Goal: Information Seeking & Learning: Learn about a topic

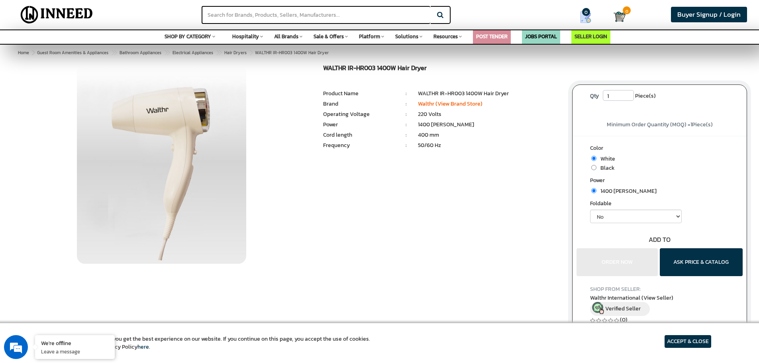
click at [597, 171] on span "Black" at bounding box center [606, 168] width 18 height 8
click at [595, 169] on input "radio" at bounding box center [593, 167] width 5 height 5
radio input "true"
drag, startPoint x: 323, startPoint y: 67, endPoint x: 377, endPoint y: 69, distance: 54.6
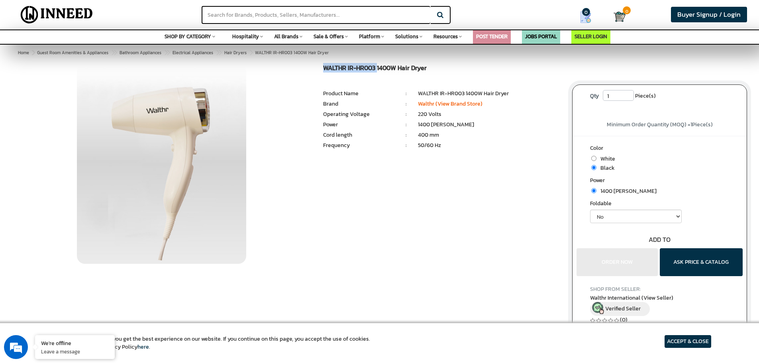
click at [377, 69] on div "WALTHR IR-HR003 1400W Hair Dryer MRP: ₹ 0.00 Unit Selling Price: ₹ 0.00 ( ₹ 0.0…" at bounding box center [441, 122] width 249 height 115
copy h1 "WALTHR IR-HR003"
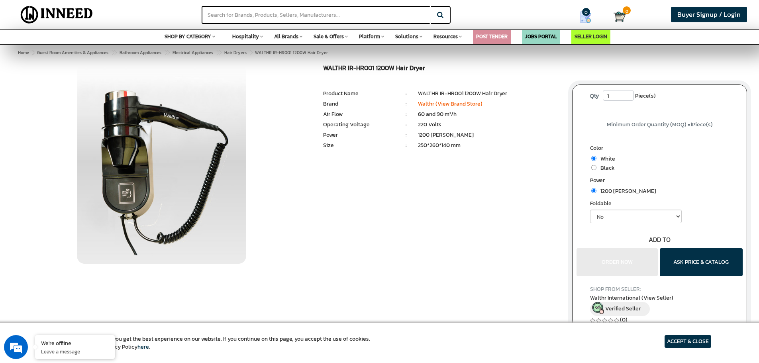
click at [140, 168] on img at bounding box center [161, 164] width 169 height 199
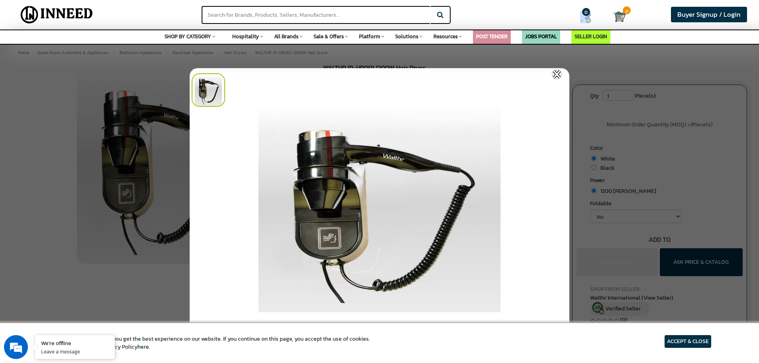
click at [559, 73] on img at bounding box center [557, 74] width 10 height 10
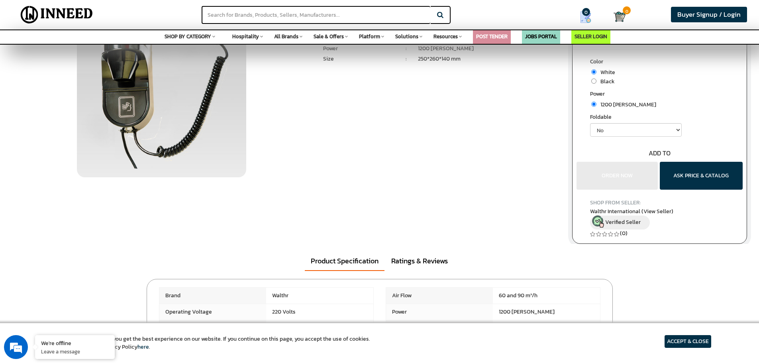
scroll to position [199, 0]
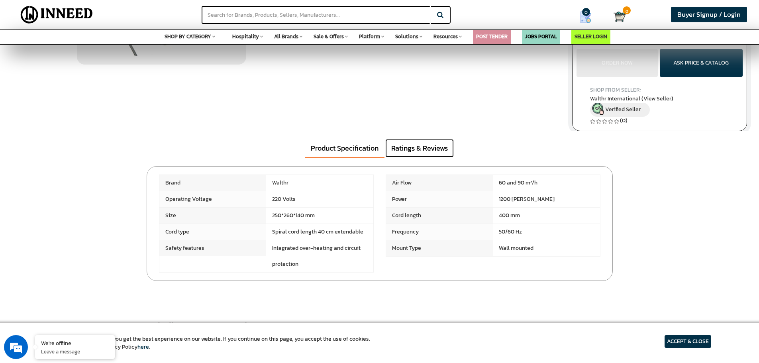
click at [398, 156] on link "Ratings & Reviews" at bounding box center [419, 148] width 69 height 18
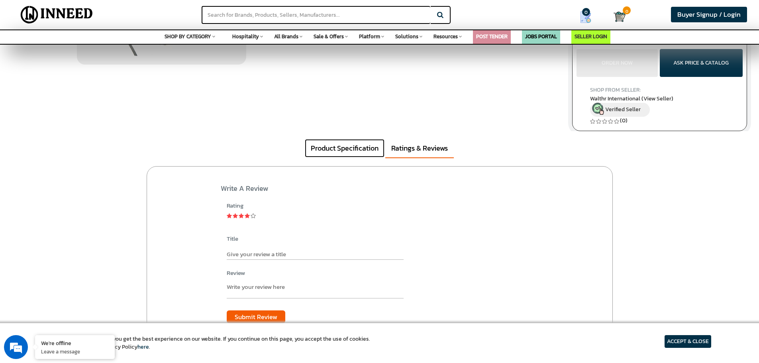
click at [315, 155] on link "Product Specification" at bounding box center [345, 148] width 80 height 18
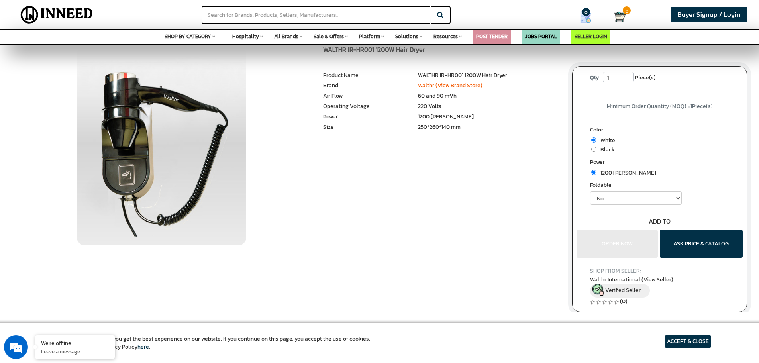
scroll to position [0, 0]
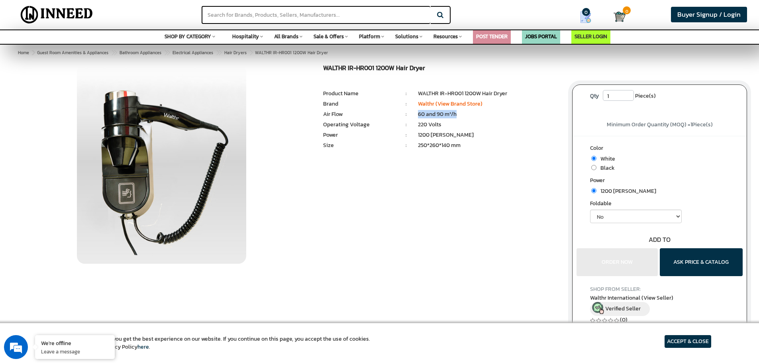
drag, startPoint x: 459, startPoint y: 112, endPoint x: 418, endPoint y: 114, distance: 41.5
click at [418, 114] on li "60 and 90 m³/h" at bounding box center [489, 114] width 142 height 8
click at [197, 171] on img at bounding box center [161, 164] width 169 height 199
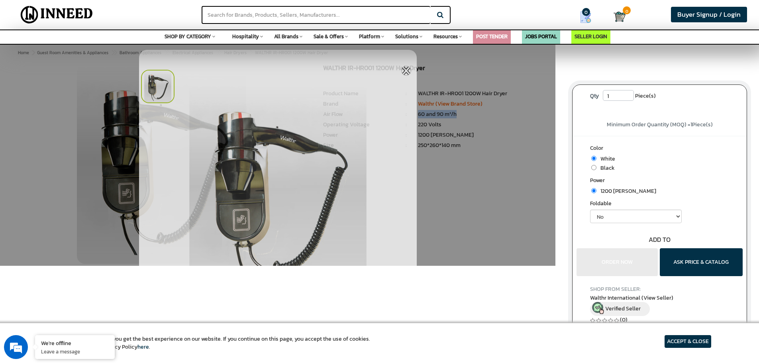
click at [115, 140] on div at bounding box center [277, 133] width 555 height 266
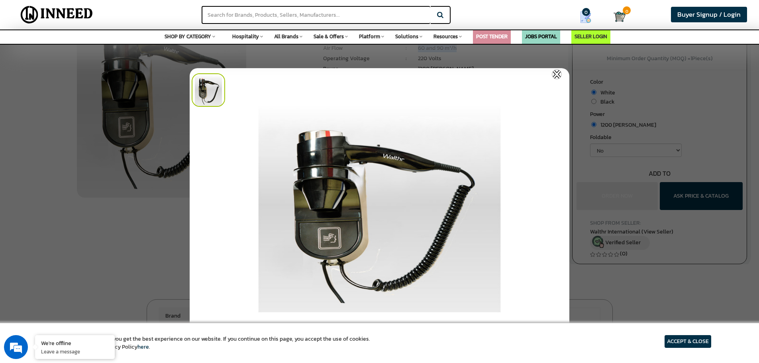
scroll to position [80, 0]
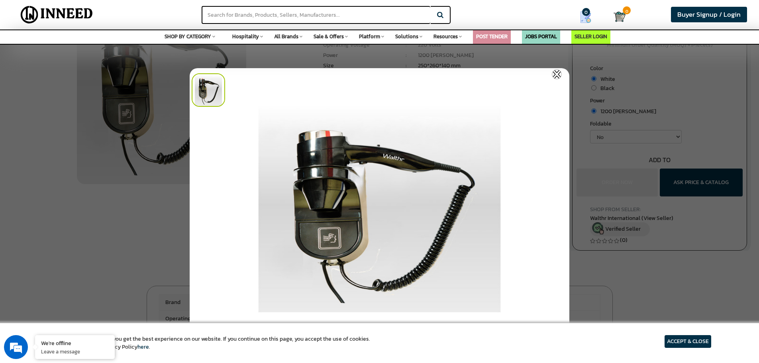
click at [327, 220] on img at bounding box center [380, 207] width 380 height 279
click at [212, 90] on img at bounding box center [208, 89] width 33 height 33
click at [598, 192] on div at bounding box center [379, 181] width 759 height 363
click at [558, 75] on img at bounding box center [557, 74] width 10 height 10
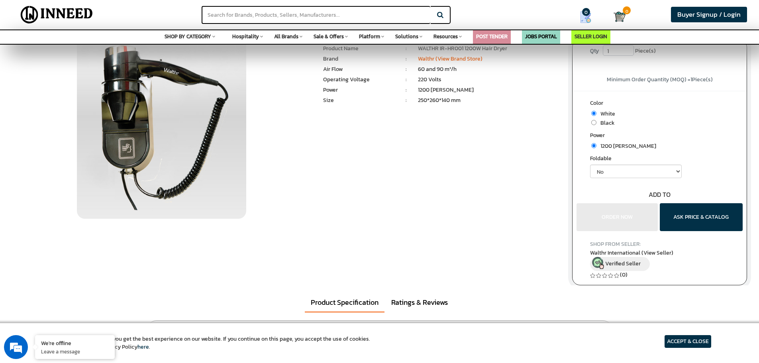
scroll to position [0, 0]
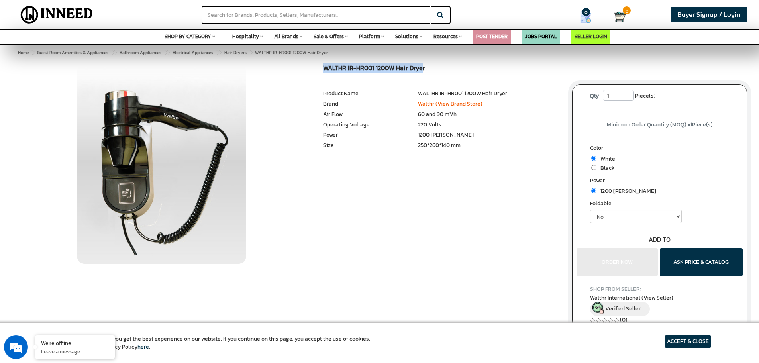
drag, startPoint x: 325, startPoint y: 67, endPoint x: 278, endPoint y: 101, distance: 58.0
click at [422, 69] on h1 "WALTHR IR-HR001 1200W Hair Dryer" at bounding box center [441, 69] width 237 height 9
click at [145, 150] on img at bounding box center [161, 164] width 169 height 199
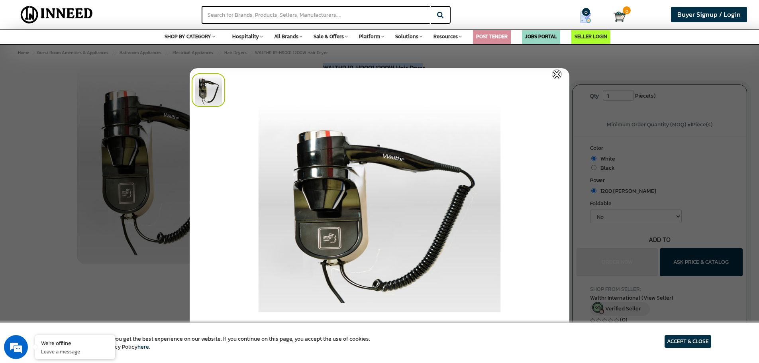
click at [556, 73] on img at bounding box center [557, 74] width 10 height 10
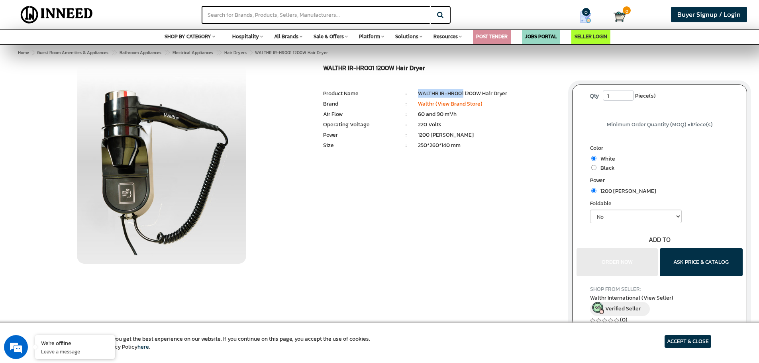
drag, startPoint x: 418, startPoint y: 92, endPoint x: 463, endPoint y: 93, distance: 45.0
click at [463, 93] on li "WALTHR IR-HR001 1200W Hair Dryer" at bounding box center [489, 94] width 142 height 8
copy li "WALTHR IR-HR001"
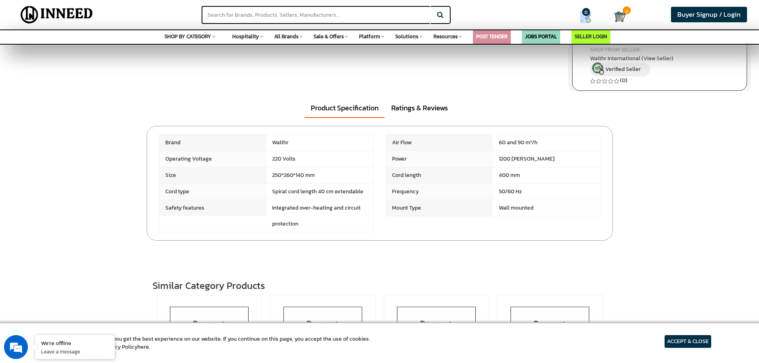
scroll to position [239, 0]
